Goal: Task Accomplishment & Management: Manage account settings

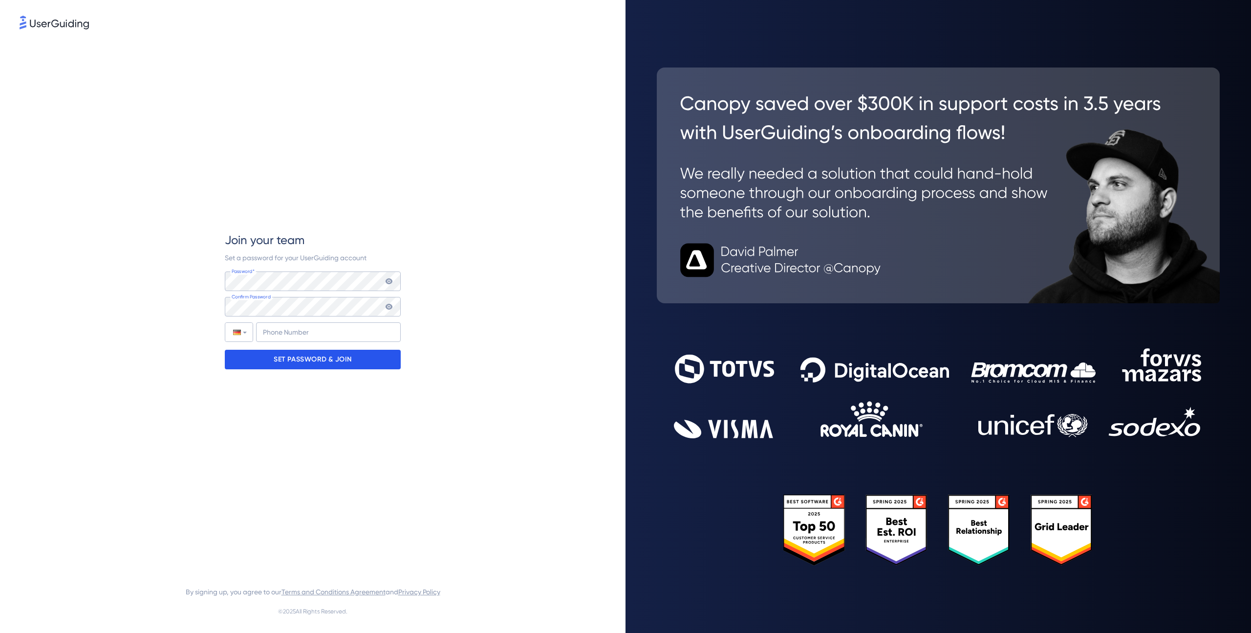
click at [369, 364] on div "SET PASSWORD & JOIN" at bounding box center [313, 360] width 176 height 20
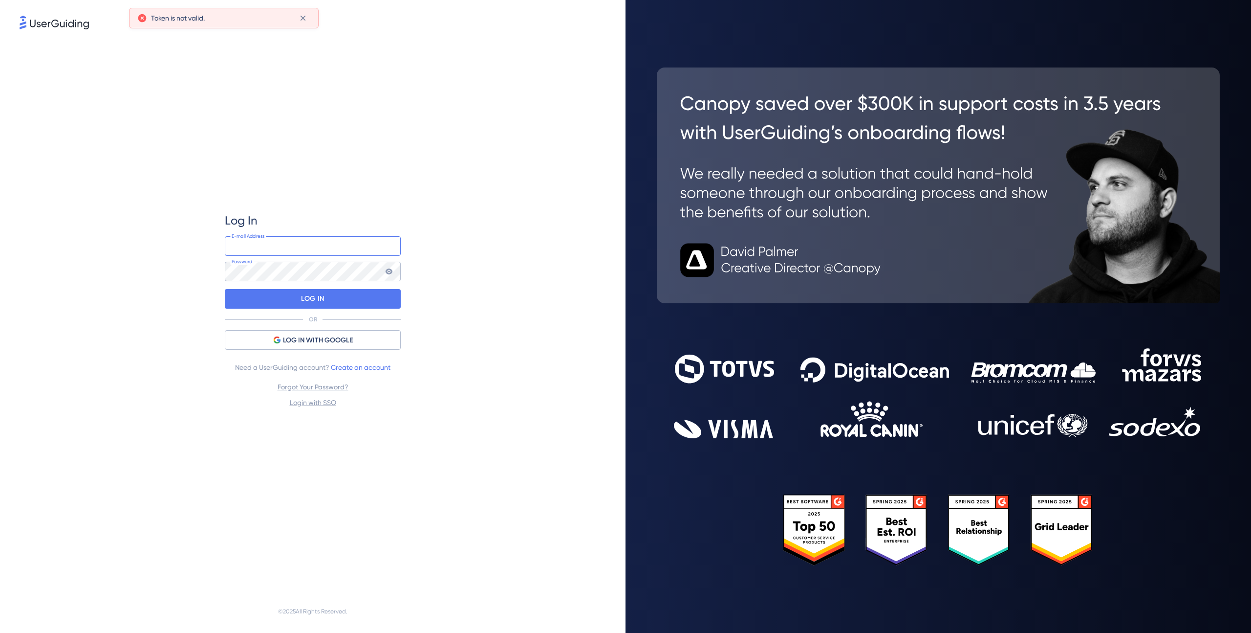
click at [277, 242] on input "email" at bounding box center [313, 246] width 176 height 20
click at [180, 253] on div "Log In E-mail Address Password LOG IN OR LOG IN WITH GOOGLE Need a UserGuiding …" at bounding box center [313, 310] width 587 height 558
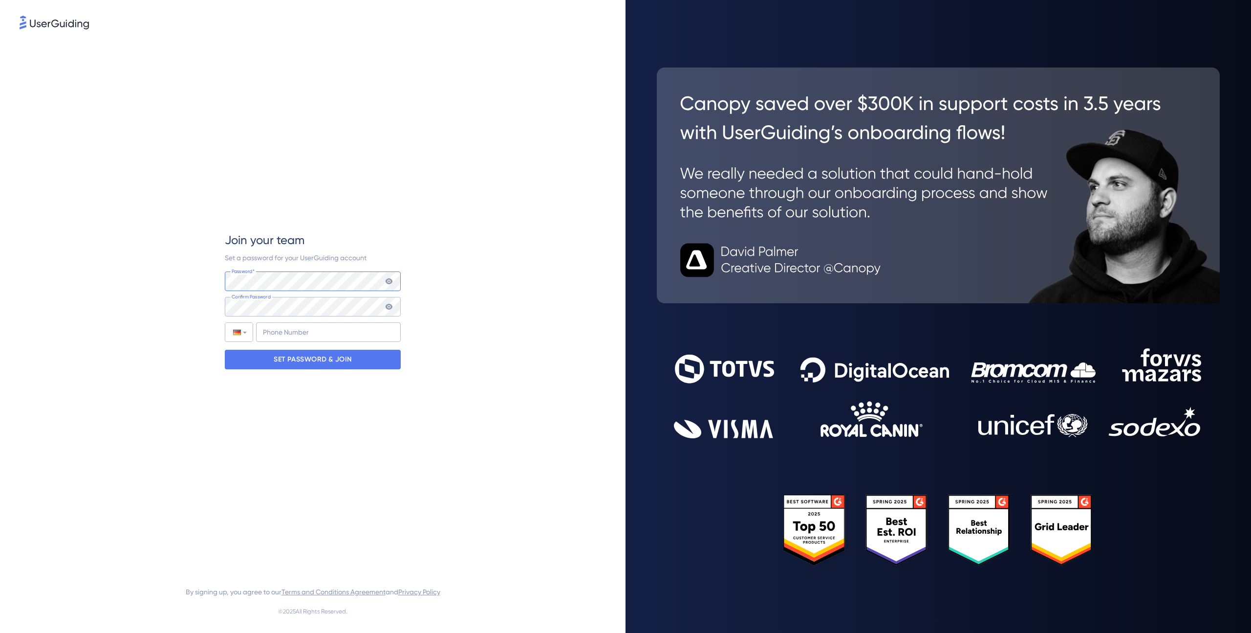
click at [0, 632] on com-1password-button at bounding box center [0, 633] width 0 height 0
click at [195, 307] on div "Join your team Set a password for your UserGuiding account Password* Your passw…" at bounding box center [313, 300] width 587 height 539
click at [147, 280] on div "Join your team Set a password for your UserGuiding account Password* Your passw…" at bounding box center [313, 300] width 587 height 539
drag, startPoint x: 143, startPoint y: 301, endPoint x: 186, endPoint y: 300, distance: 42.5
click at [145, 301] on div "Join your team Set a password for your UserGuiding account Password* Your passw…" at bounding box center [313, 300] width 587 height 539
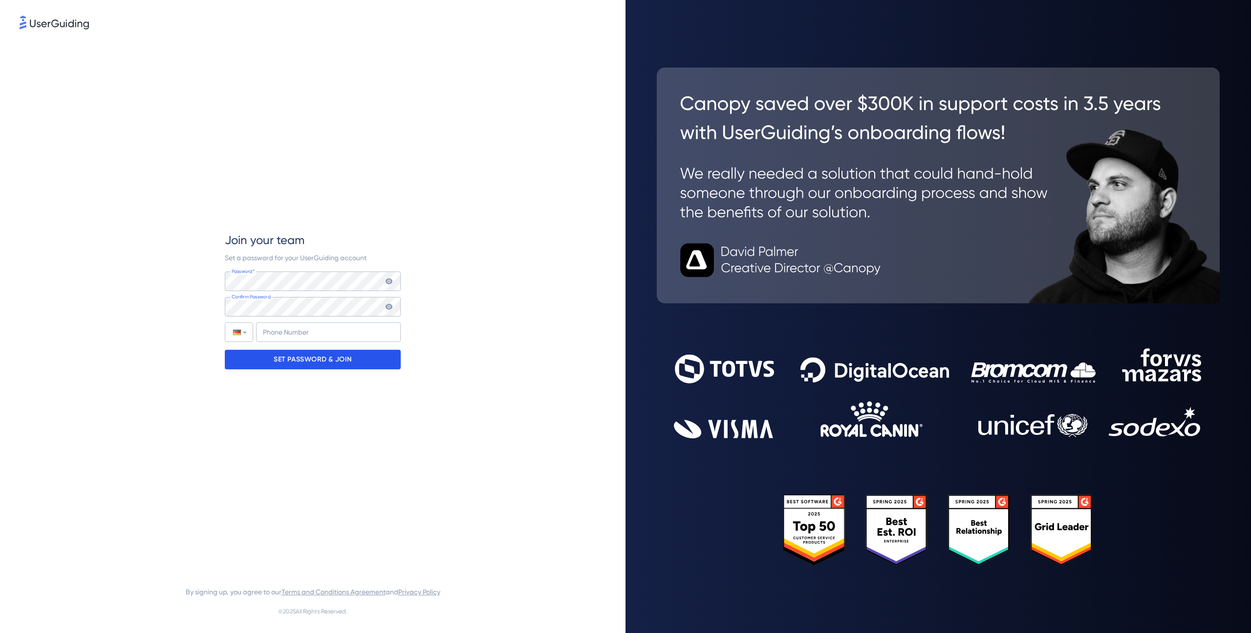
click at [342, 362] on p "SET PASSWORD & JOIN" at bounding box center [313, 359] width 78 height 16
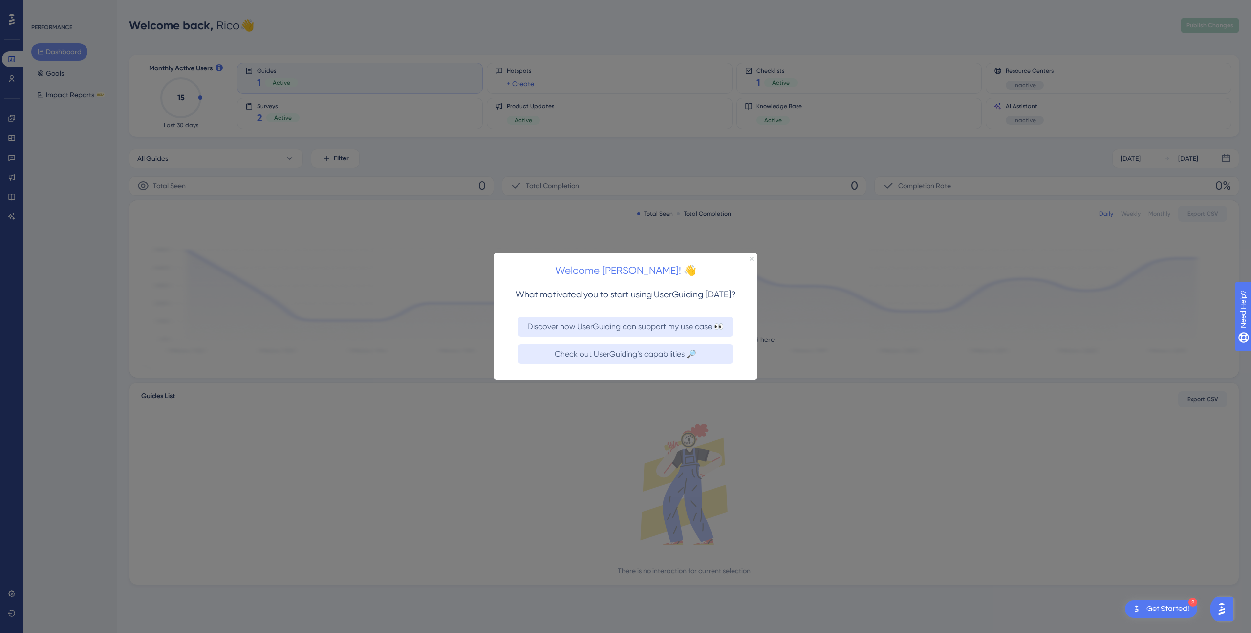
click at [750, 258] on icon "Close Preview" at bounding box center [752, 259] width 4 height 4
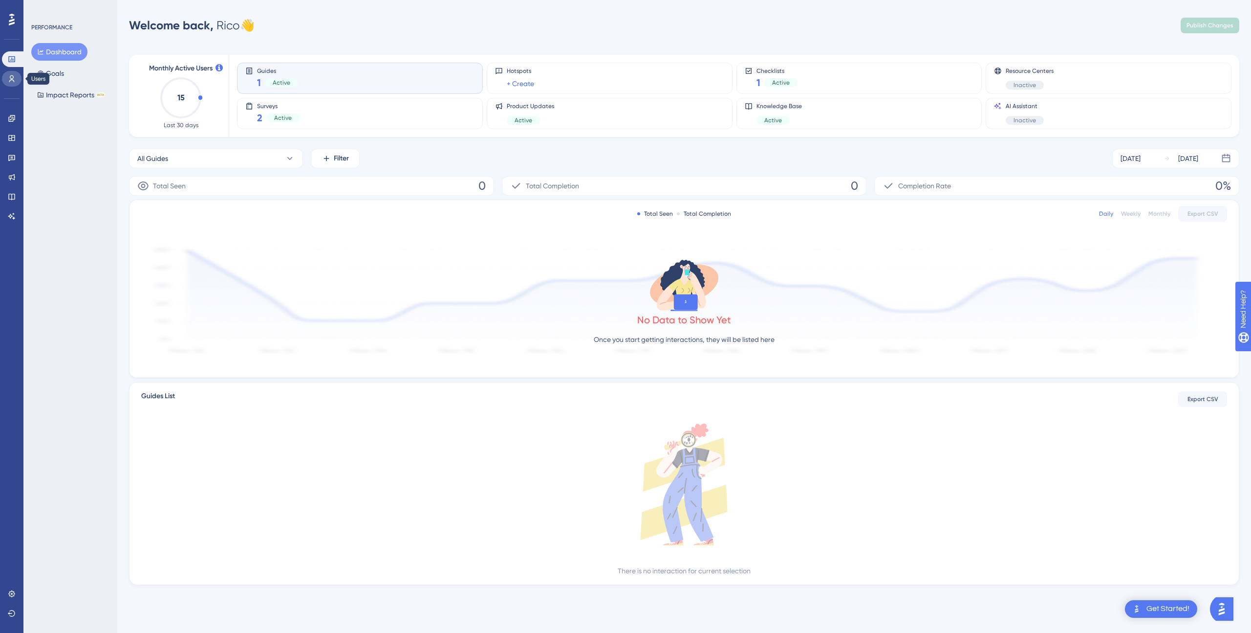
click at [10, 82] on icon at bounding box center [12, 79] width 8 height 8
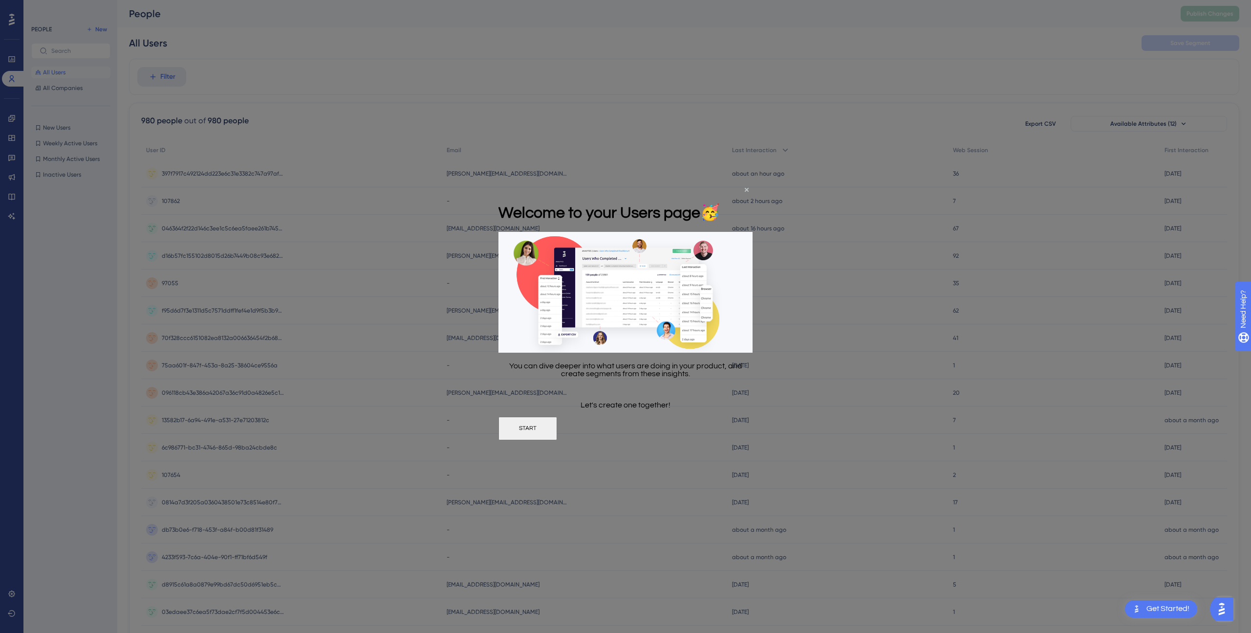
click at [557, 432] on button "START" at bounding box center [528, 427] width 59 height 23
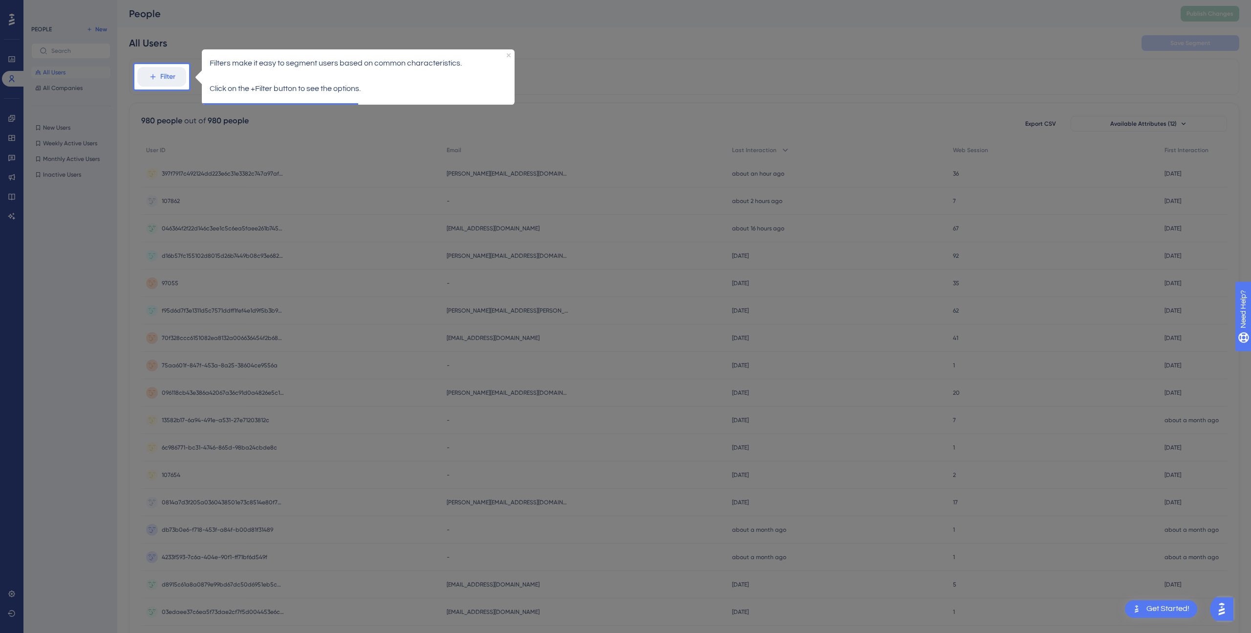
click at [506, 57] on p "Filters make it easy to segment users based on common characteristics." at bounding box center [358, 63] width 297 height 13
drag, startPoint x: 508, startPoint y: 53, endPoint x: 697, endPoint y: 96, distance: 193.9
click at [508, 53] on icon "Close Preview" at bounding box center [509, 55] width 4 height 4
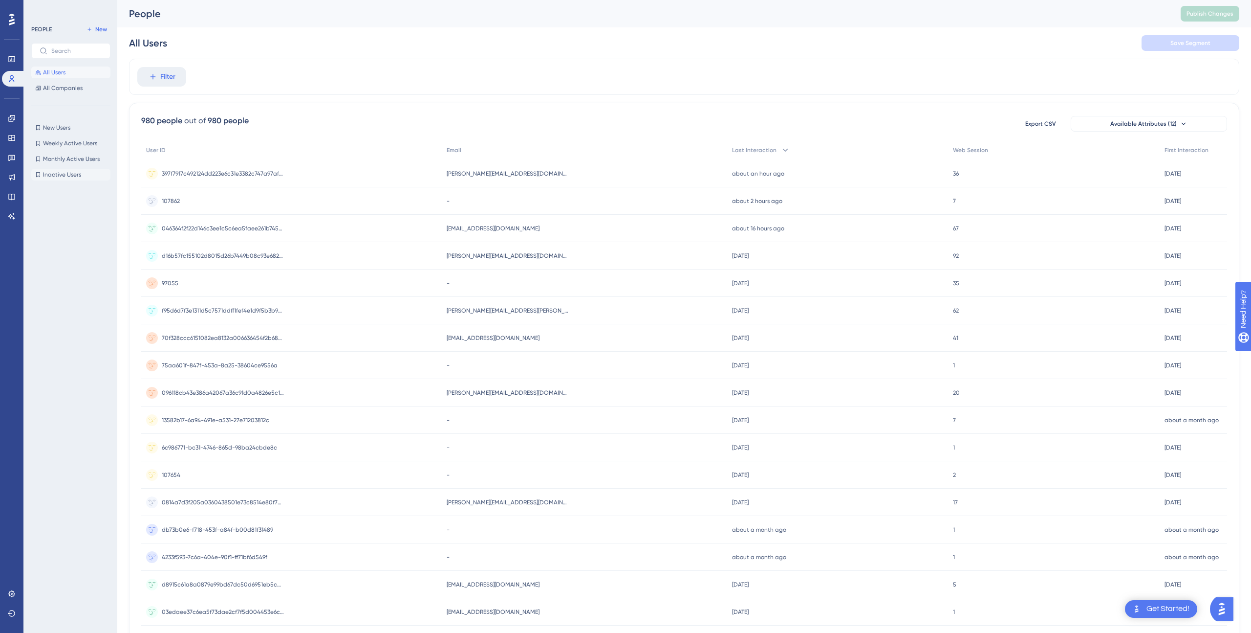
scroll to position [2, 0]
click at [71, 88] on span "All Companies" at bounding box center [63, 88] width 40 height 8
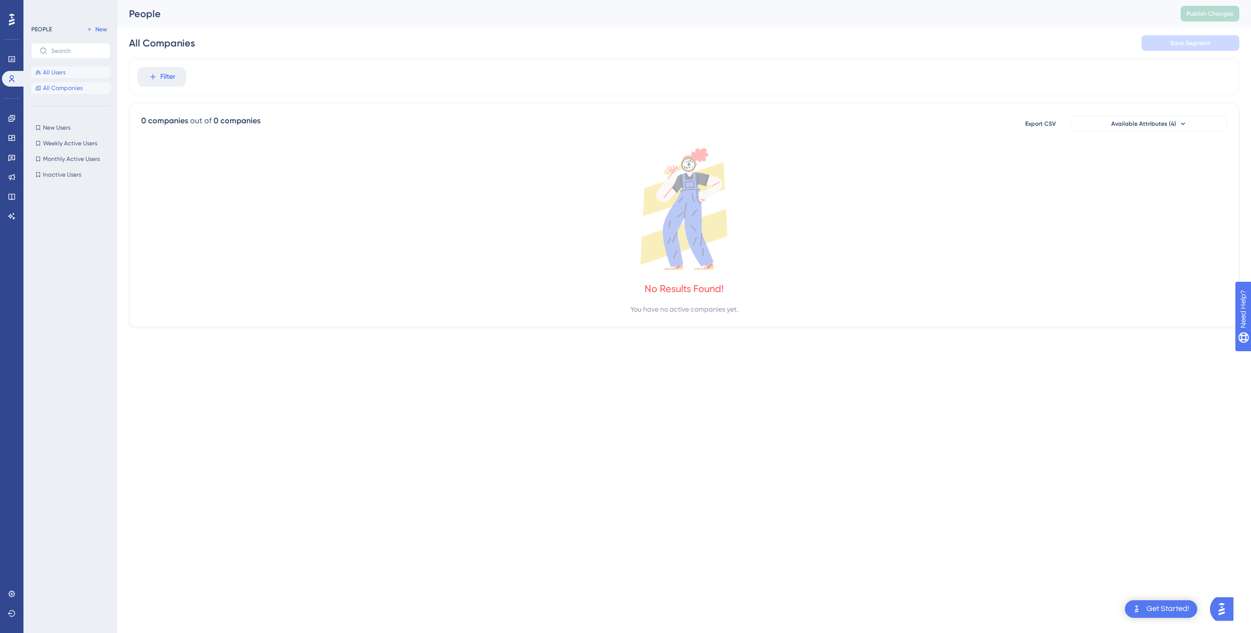
click at [62, 74] on span "All Users" at bounding box center [54, 72] width 22 height 8
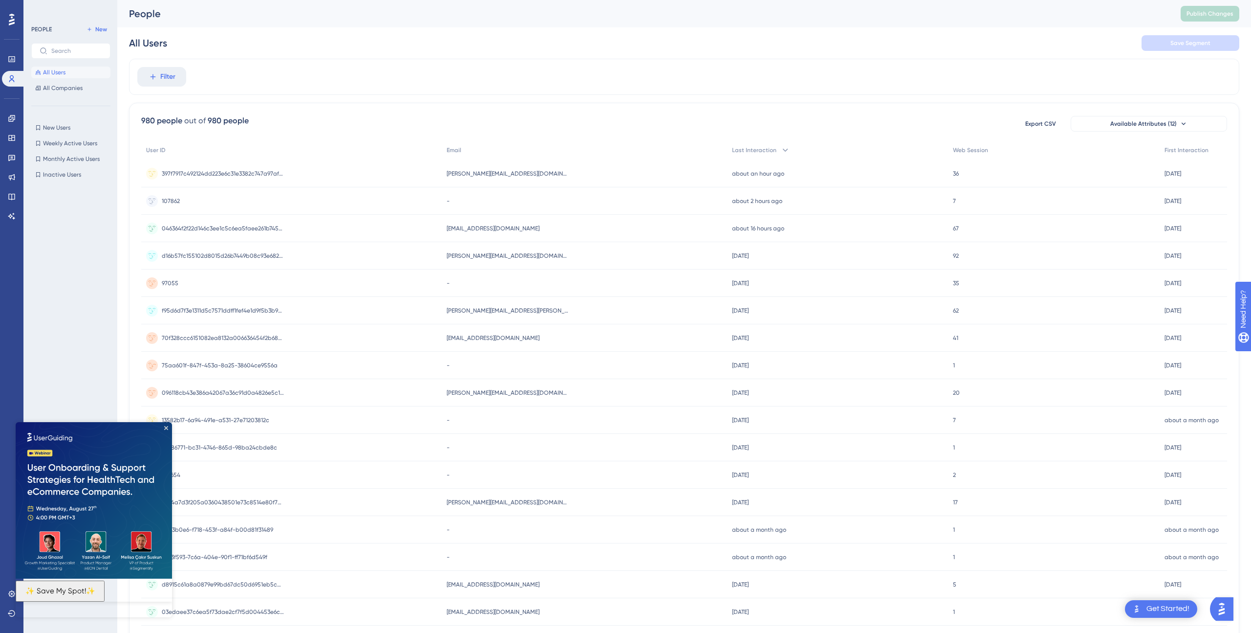
click at [165, 423] on img at bounding box center [94, 500] width 156 height 156
